Goal: Task Accomplishment & Management: Use online tool/utility

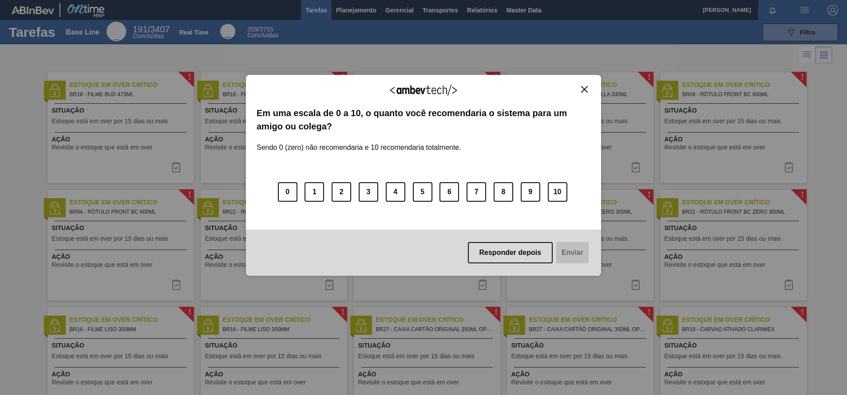
click at [587, 84] on div "Agradecemos seu feedback! Em uma escala de 0 a 10, o quanto você recomendaria o…" at bounding box center [423, 175] width 355 height 201
click at [582, 87] on img "Close" at bounding box center [584, 89] width 7 height 7
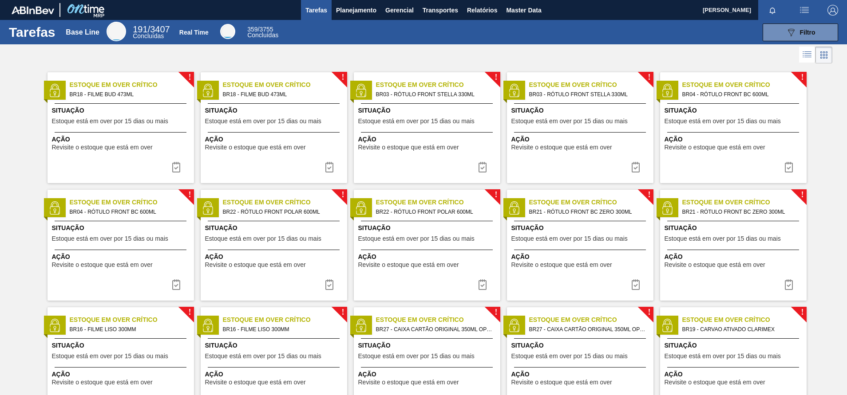
click at [364, 21] on div "Tarefas Base Line 191 / 3407 Concluídas Real Time 359 / 3755 Concluídas 089F7B8…" at bounding box center [423, 32] width 847 height 24
click at [352, 16] on button "Planejamento" at bounding box center [355, 10] width 49 height 20
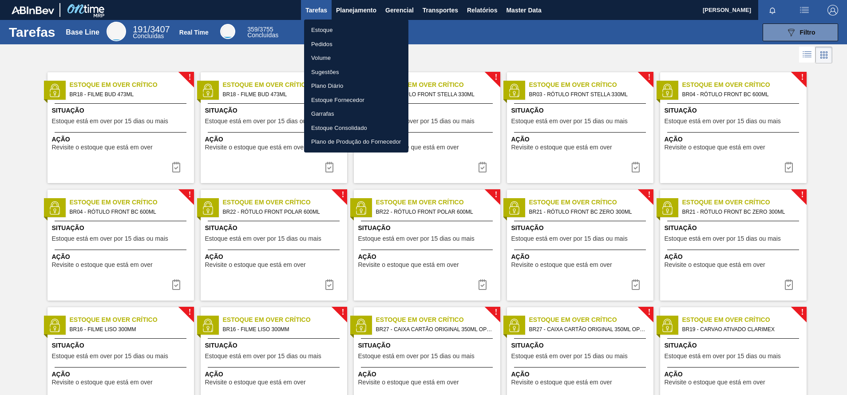
click at [319, 40] on li "Pedidos" at bounding box center [356, 44] width 104 height 14
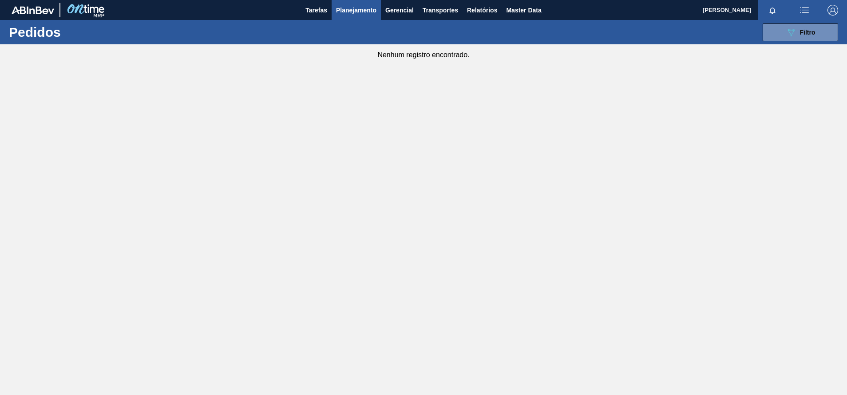
click at [767, 20] on div "089F7B8B-B2A5-4AFE-B5C0-19BA573D28AC Filtro Código Pedido Portal Códido PO SAP …" at bounding box center [492, 32] width 701 height 27
click at [769, 25] on button "089F7B8B-B2A5-4AFE-B5C0-19BA573D28AC Filtro" at bounding box center [799, 33] width 75 height 18
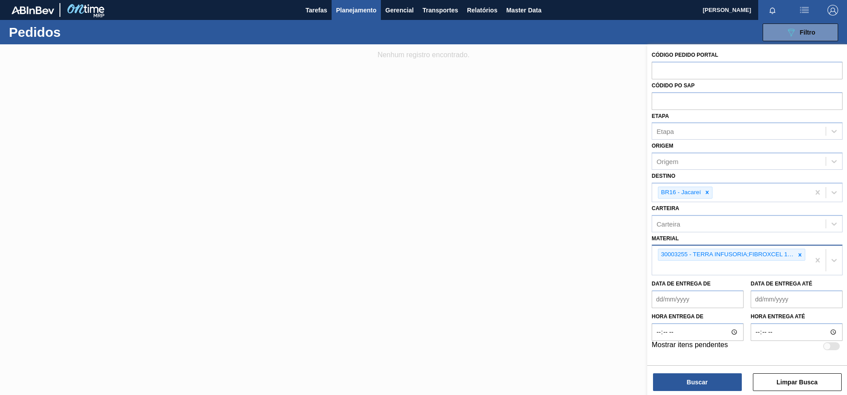
click at [751, 271] on div "30003255 - TERRA INFUSORIA;FIBROXCEL 10;;" at bounding box center [731, 260] width 158 height 29
type input "="
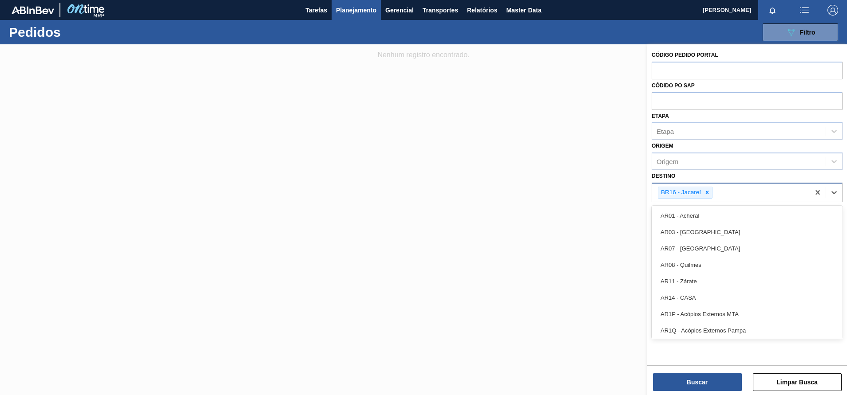
click at [737, 188] on div "BR16 - Jacareí" at bounding box center [731, 193] width 158 height 18
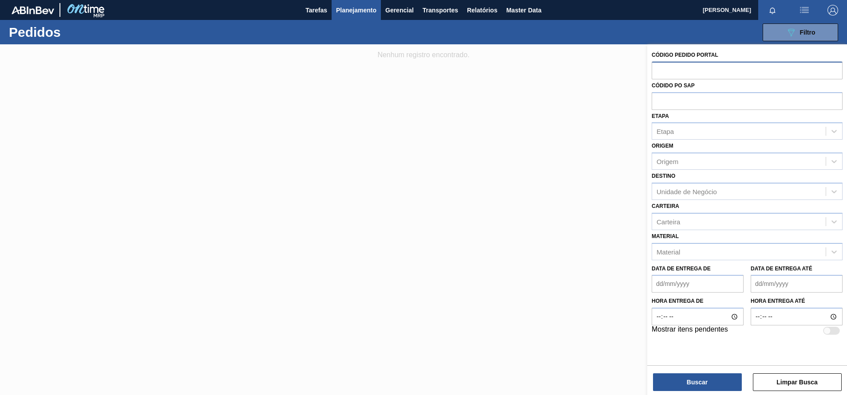
click at [670, 65] on input "text" at bounding box center [746, 70] width 191 height 17
paste input "text"
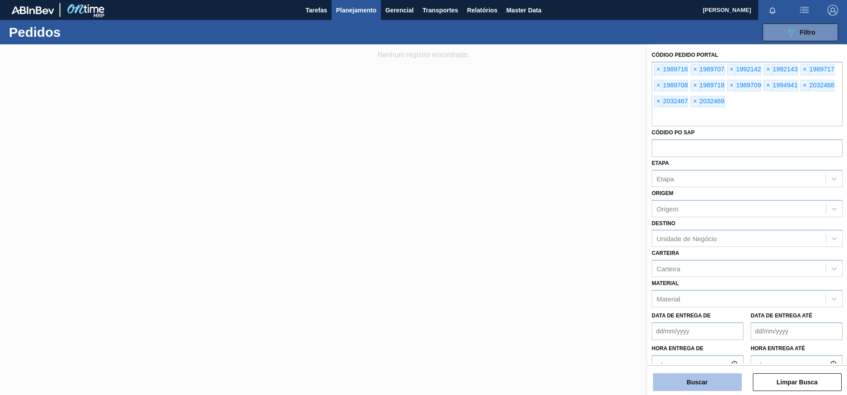
click at [698, 385] on button "Buscar" at bounding box center [697, 383] width 89 height 18
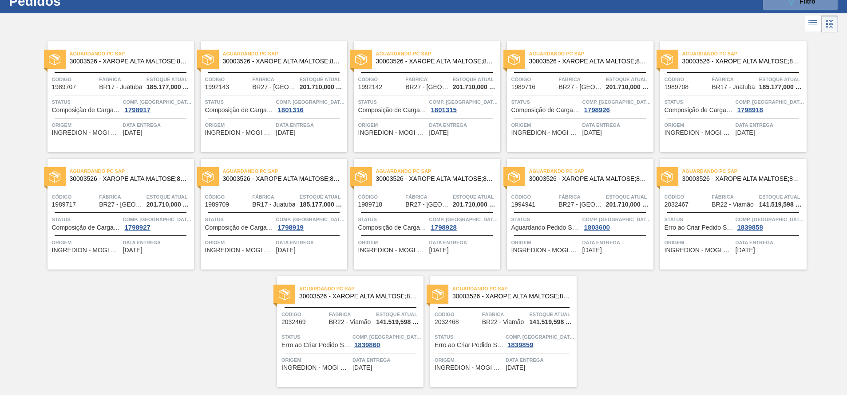
scroll to position [31, 0]
